Goal: Transaction & Acquisition: Purchase product/service

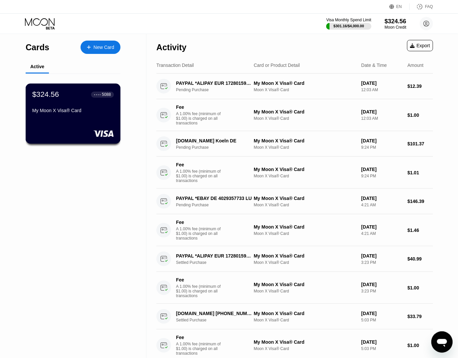
click at [86, 132] on div at bounding box center [73, 133] width 82 height 7
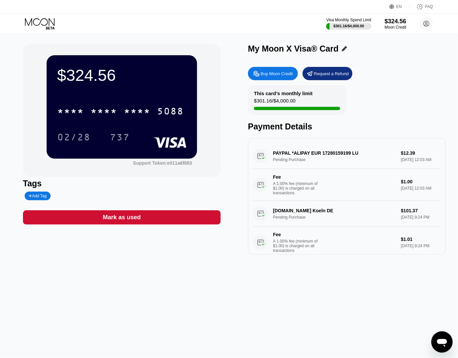
click at [271, 75] on div "Buy Moon Credit" at bounding box center [277, 74] width 32 height 6
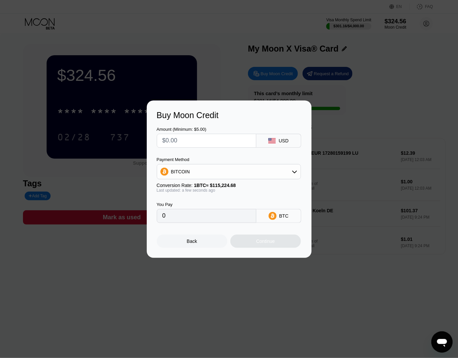
click at [196, 140] on input "text" at bounding box center [207, 140] width 88 height 13
type input "$2"
type input "0.00001736"
type input "$25"
type input "0.00021697"
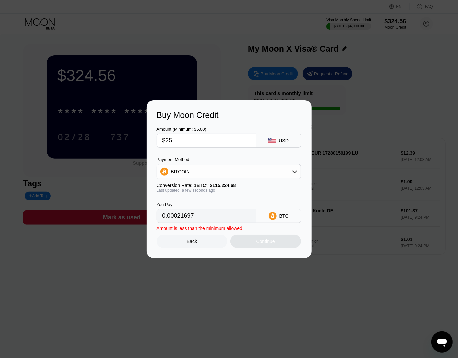
type input "$250"
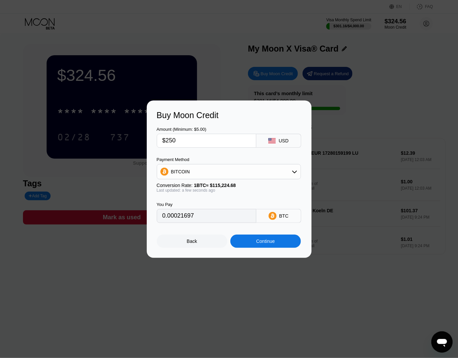
type input "0.00216968"
type input "$250"
click at [272, 242] on div "Continue" at bounding box center [265, 241] width 19 height 5
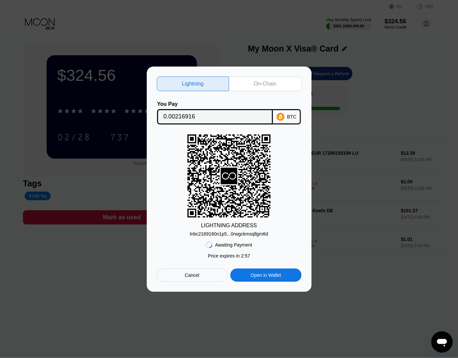
click at [229, 233] on div "lnbc2169160n1p5...0rwgckmsqllgm6d" at bounding box center [229, 234] width 78 height 5
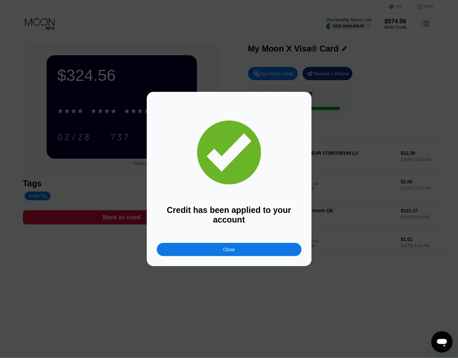
click at [210, 252] on div "Close" at bounding box center [229, 249] width 145 height 13
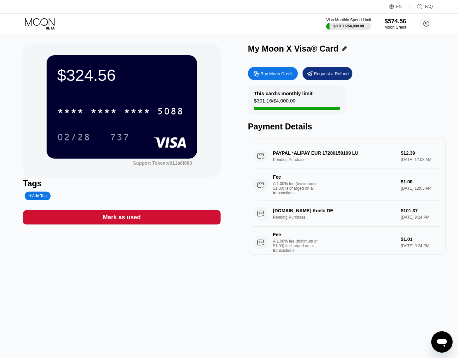
click at [236, 335] on div "$324.56 * * * * * * * * * * * * 5088 02/28 737 Support Token: e011a6f883 Tags A…" at bounding box center [229, 196] width 458 height 324
click at [163, 97] on div "$574.56 * * * * * * * * * * * * 5088 02/28 737" at bounding box center [122, 106] width 151 height 103
click at [36, 18] on icon at bounding box center [40, 24] width 31 height 12
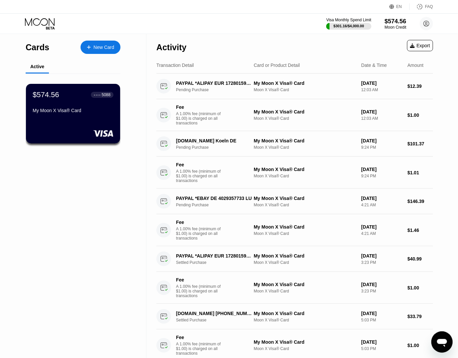
click at [91, 124] on div "$574.56 ● ● ● ● 5088 My Moon X Visa® Card" at bounding box center [73, 114] width 95 height 60
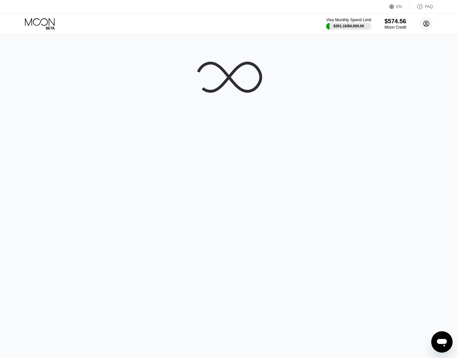
click at [427, 24] on circle at bounding box center [426, 23] width 13 height 13
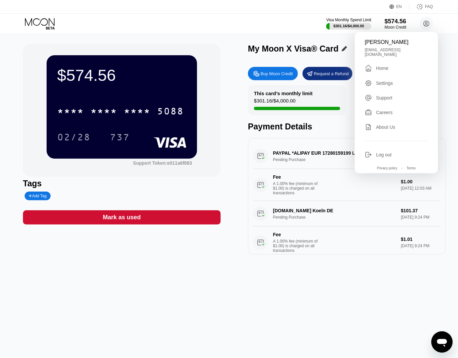
click at [388, 81] on div "Settings" at bounding box center [384, 83] width 17 height 5
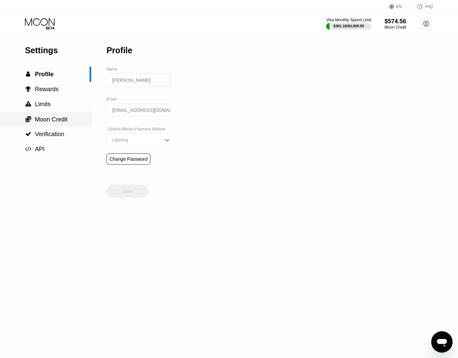
click at [53, 122] on span "Moon Credit" at bounding box center [51, 119] width 33 height 7
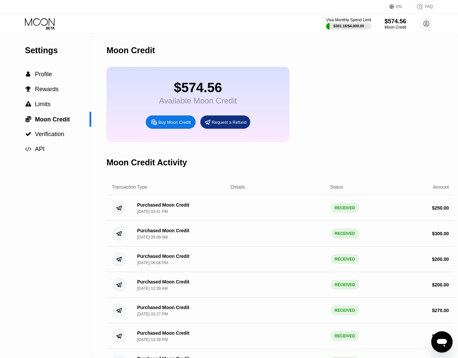
drag, startPoint x: 136, startPoint y: 238, endPoint x: 208, endPoint y: 237, distance: 71.6
click at [208, 237] on div "Purchased Moon Credit [DATE] 06:09 AM" at bounding box center [179, 234] width 94 height 12
drag, startPoint x: 145, startPoint y: 265, endPoint x: 221, endPoint y: 266, distance: 76.3
click at [221, 266] on div "Purchased Moon Credit [DATE] 06:08 PM RECEIVED $ 200.00" at bounding box center [281, 260] width 348 height 26
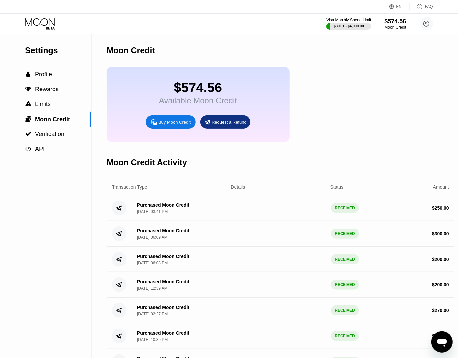
click at [221, 266] on div "Purchased Moon Credit [DATE] 06:08 PM RECEIVED $ 200.00" at bounding box center [281, 260] width 348 height 26
click at [35, 25] on icon at bounding box center [40, 22] width 30 height 8
